Goal: Task Accomplishment & Management: Manage account settings

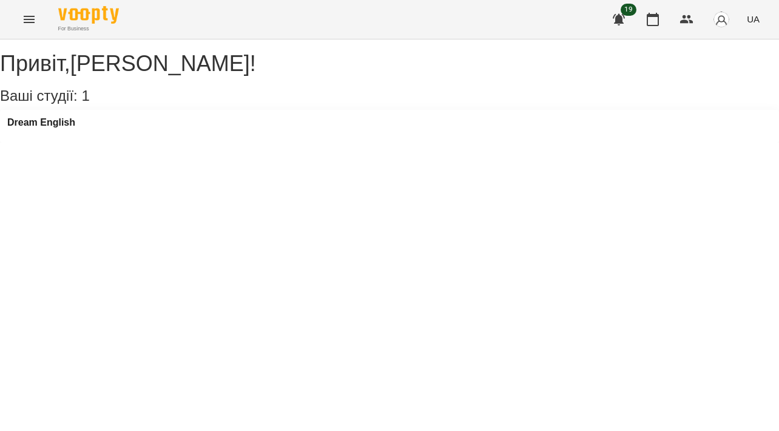
click at [29, 28] on button "Menu" at bounding box center [29, 19] width 29 height 29
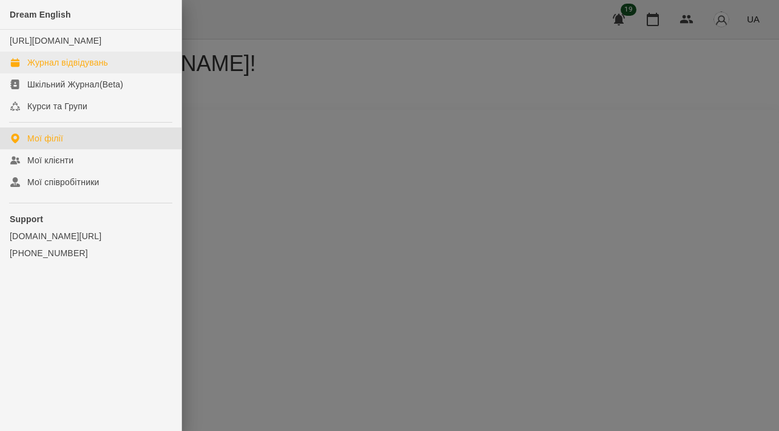
click at [75, 69] on div "Журнал відвідувань" at bounding box center [67, 62] width 81 height 12
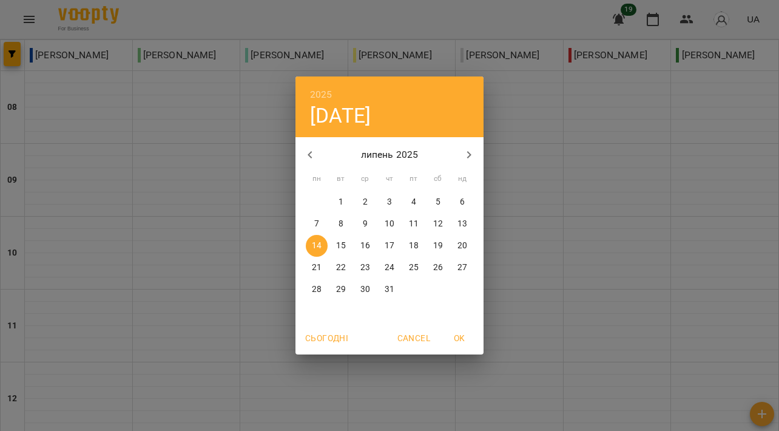
click at [466, 151] on icon "button" at bounding box center [469, 154] width 15 height 15
click at [437, 221] on p "13" at bounding box center [438, 224] width 10 height 12
type input "**********"
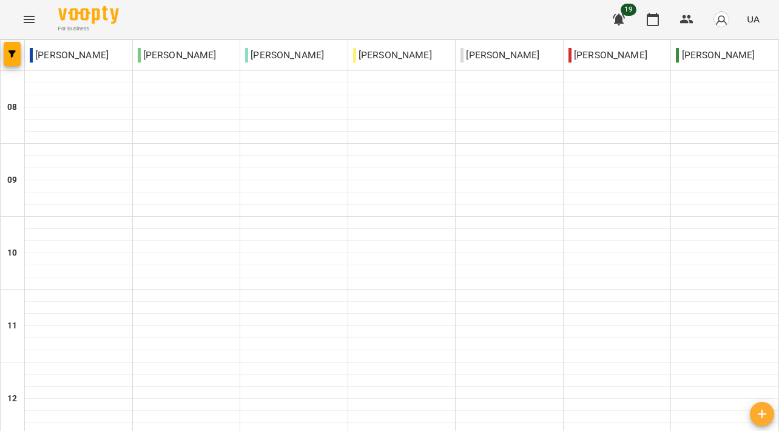
scroll to position [0, 0]
type input "**********"
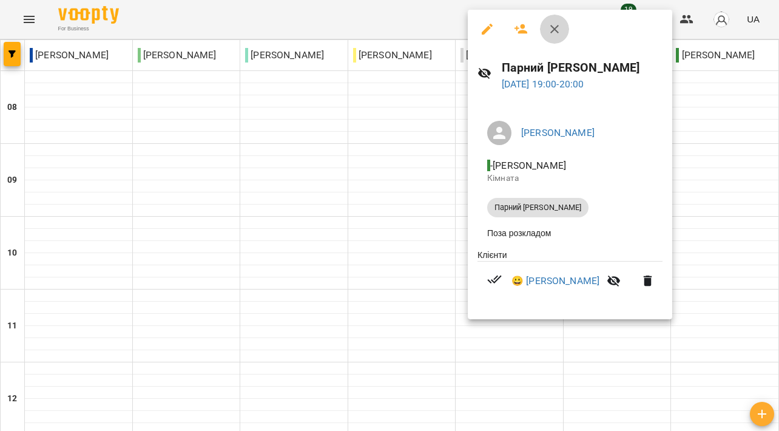
click at [553, 28] on icon "button" at bounding box center [554, 29] width 8 height 8
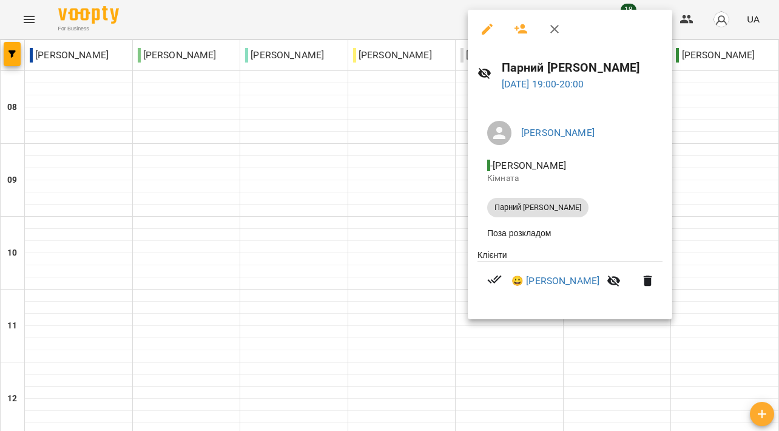
click at [528, 198] on div "Парний [PERSON_NAME]" at bounding box center [537, 207] width 101 height 19
click at [555, 29] on icon "button" at bounding box center [554, 29] width 8 height 8
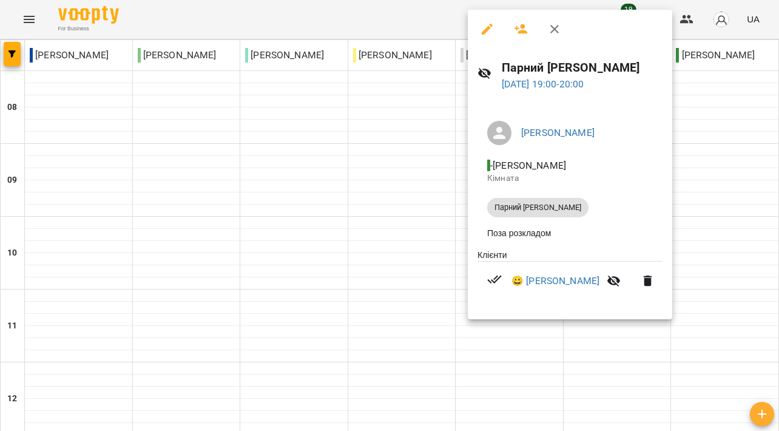
click at [621, 278] on icon "button" at bounding box center [614, 281] width 15 height 15
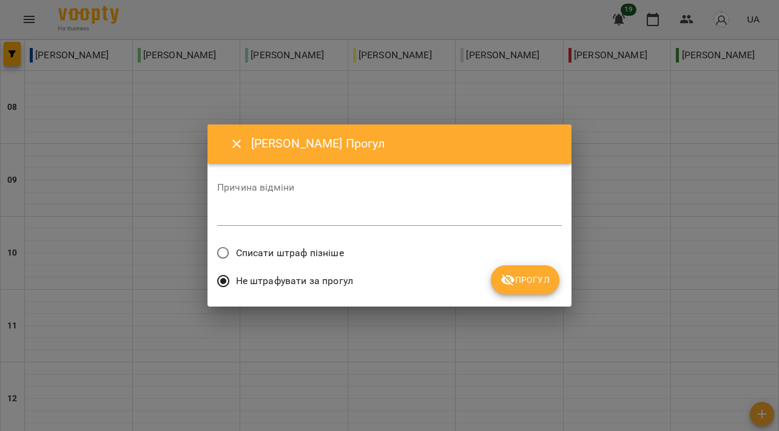
click at [232, 145] on icon "Close" at bounding box center [236, 143] width 15 height 15
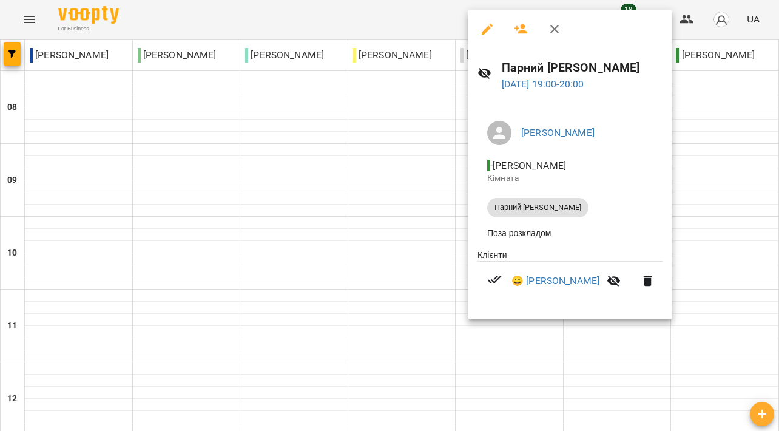
click at [497, 283] on icon at bounding box center [494, 279] width 15 height 15
click at [554, 30] on icon "button" at bounding box center [554, 29] width 8 height 8
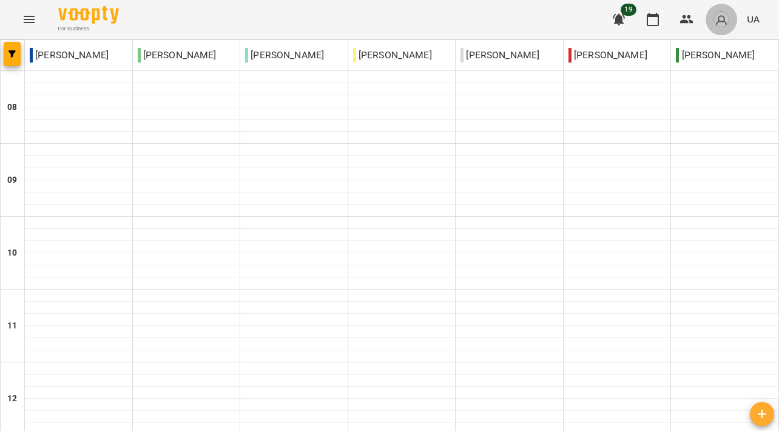
click at [716, 24] on img "button" at bounding box center [721, 19] width 17 height 17
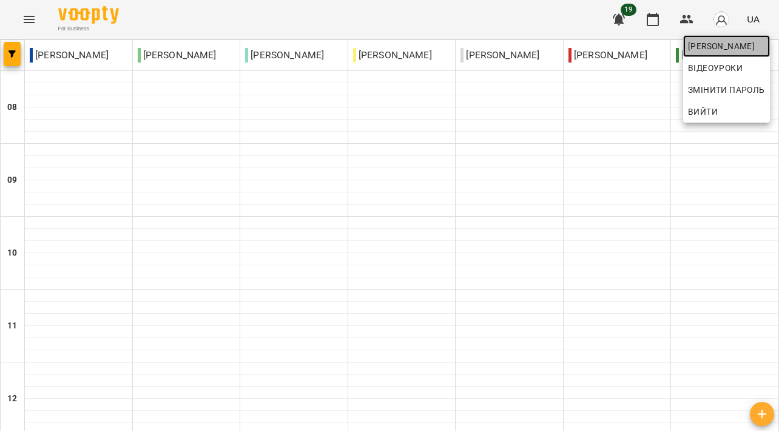
click at [713, 42] on span "[PERSON_NAME]" at bounding box center [726, 46] width 77 height 15
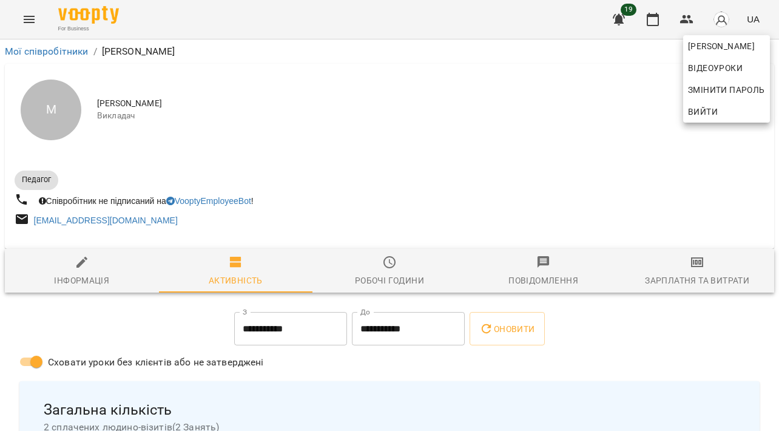
click at [570, 291] on div at bounding box center [389, 215] width 779 height 431
